Goal: Navigation & Orientation: Find specific page/section

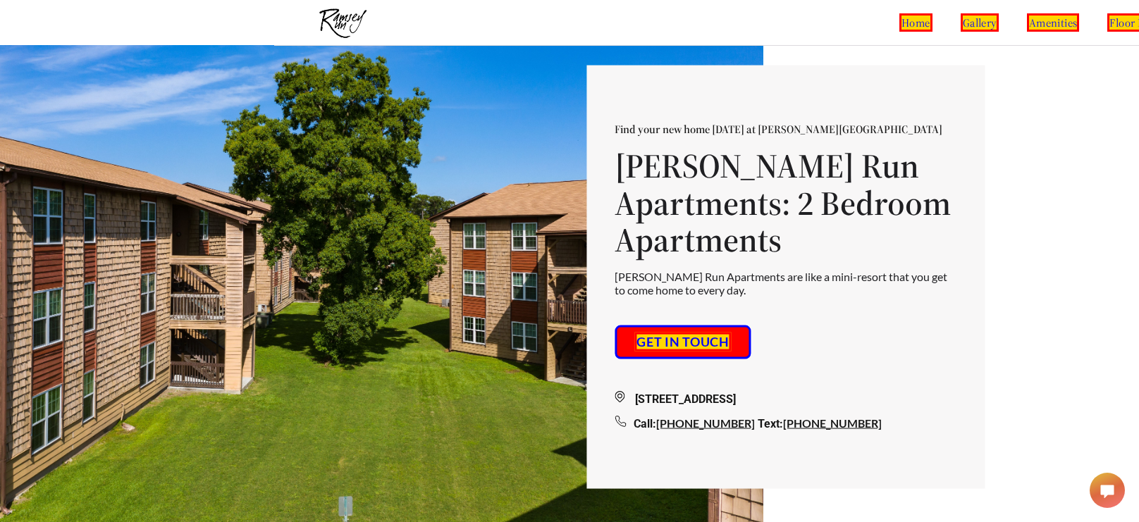
scroll to position [0, 334]
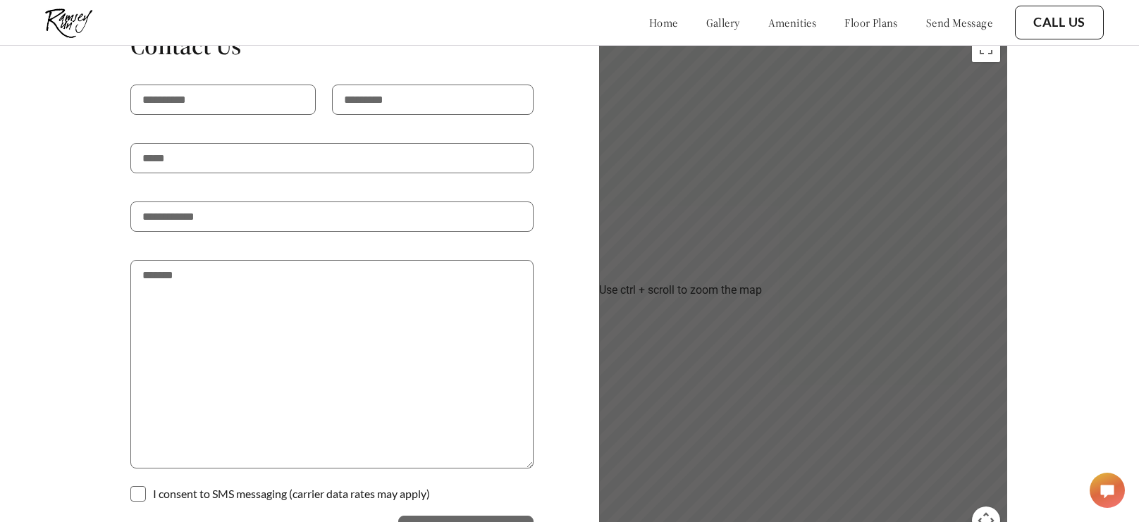
scroll to position [2284, 0]
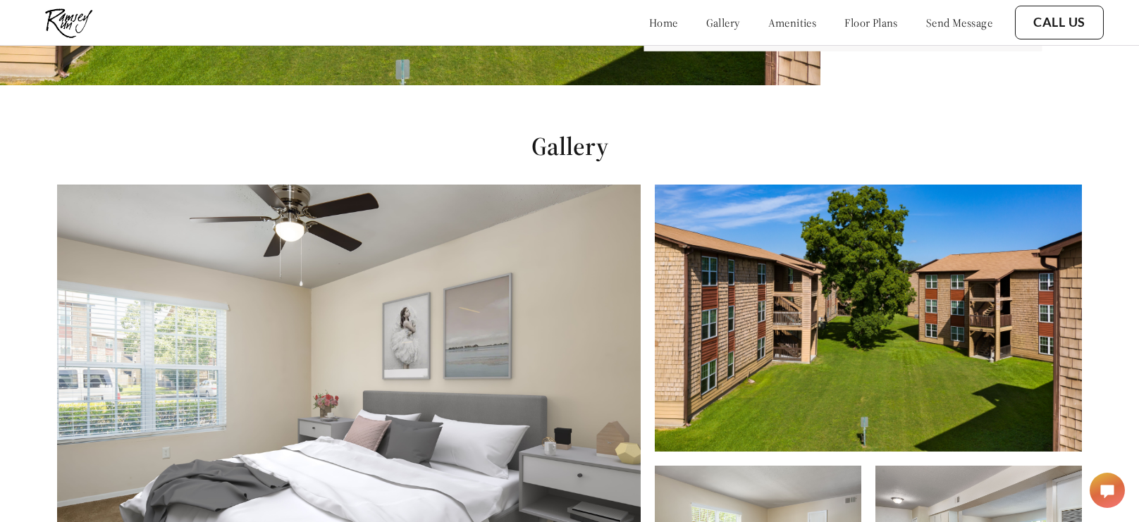
scroll to position [521, 0]
